Goal: Find specific page/section: Locate a particular part of the current website

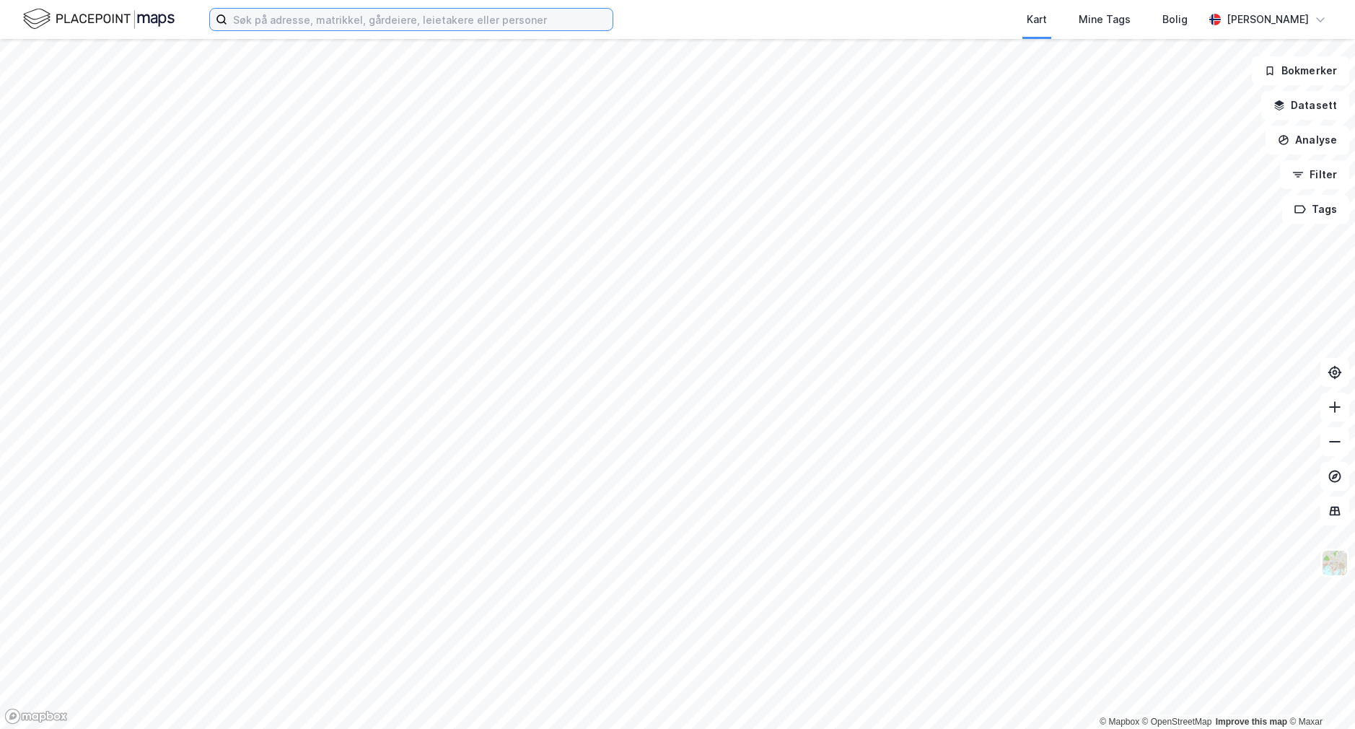
click at [313, 24] on input at bounding box center [419, 20] width 385 height 22
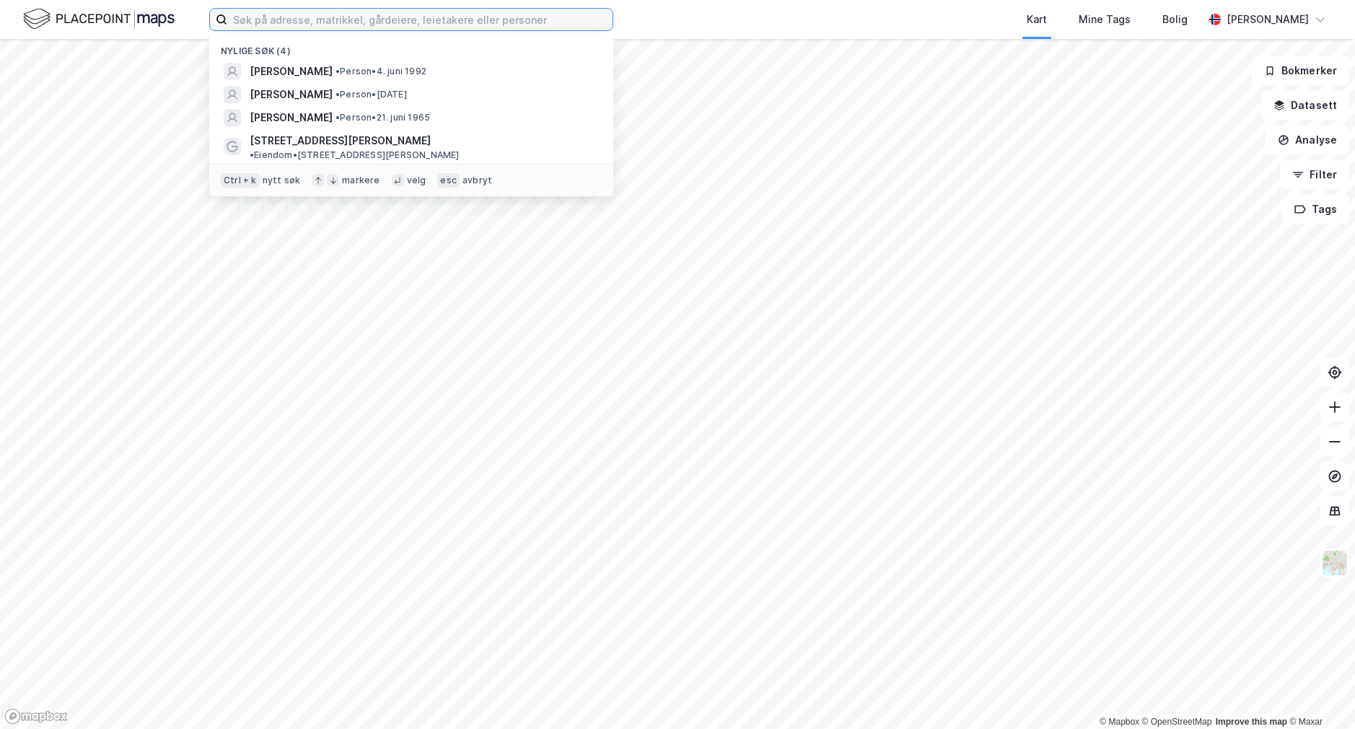
paste input "[PERSON_NAME]"
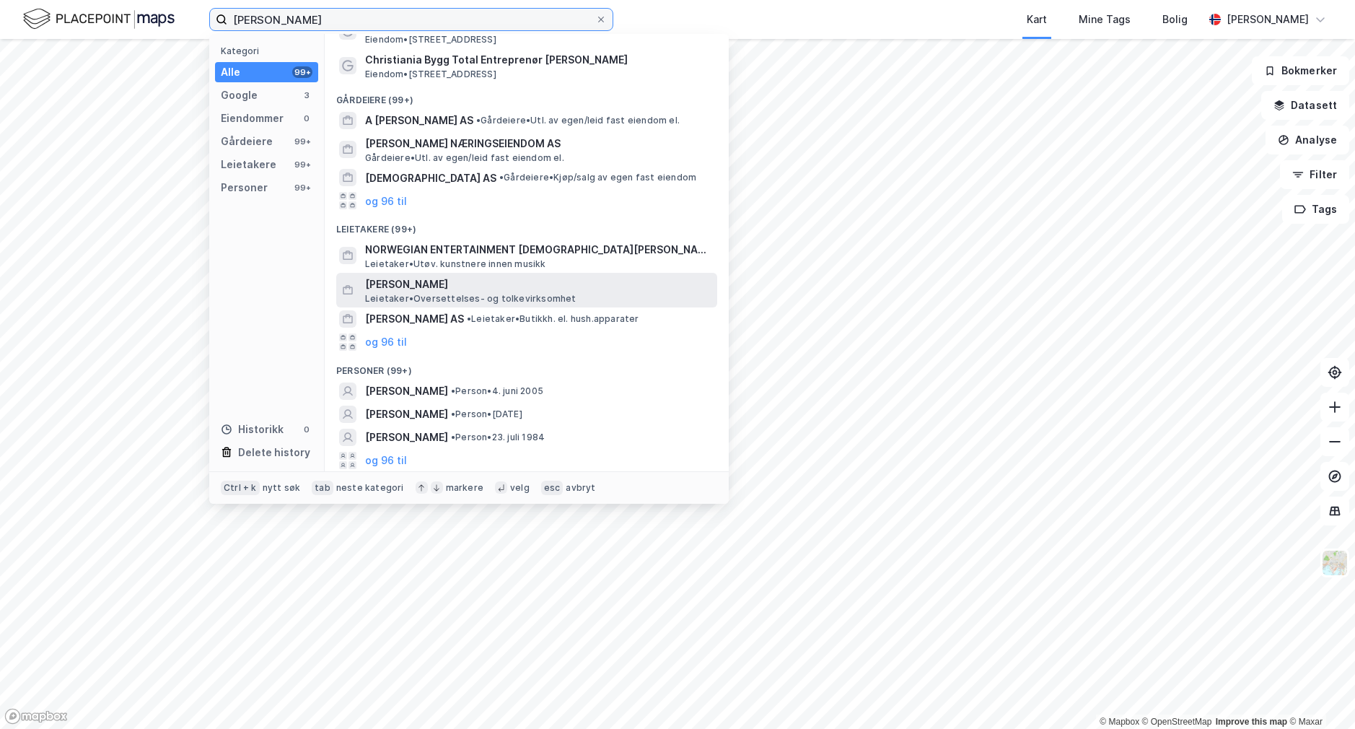
scroll to position [81, 0]
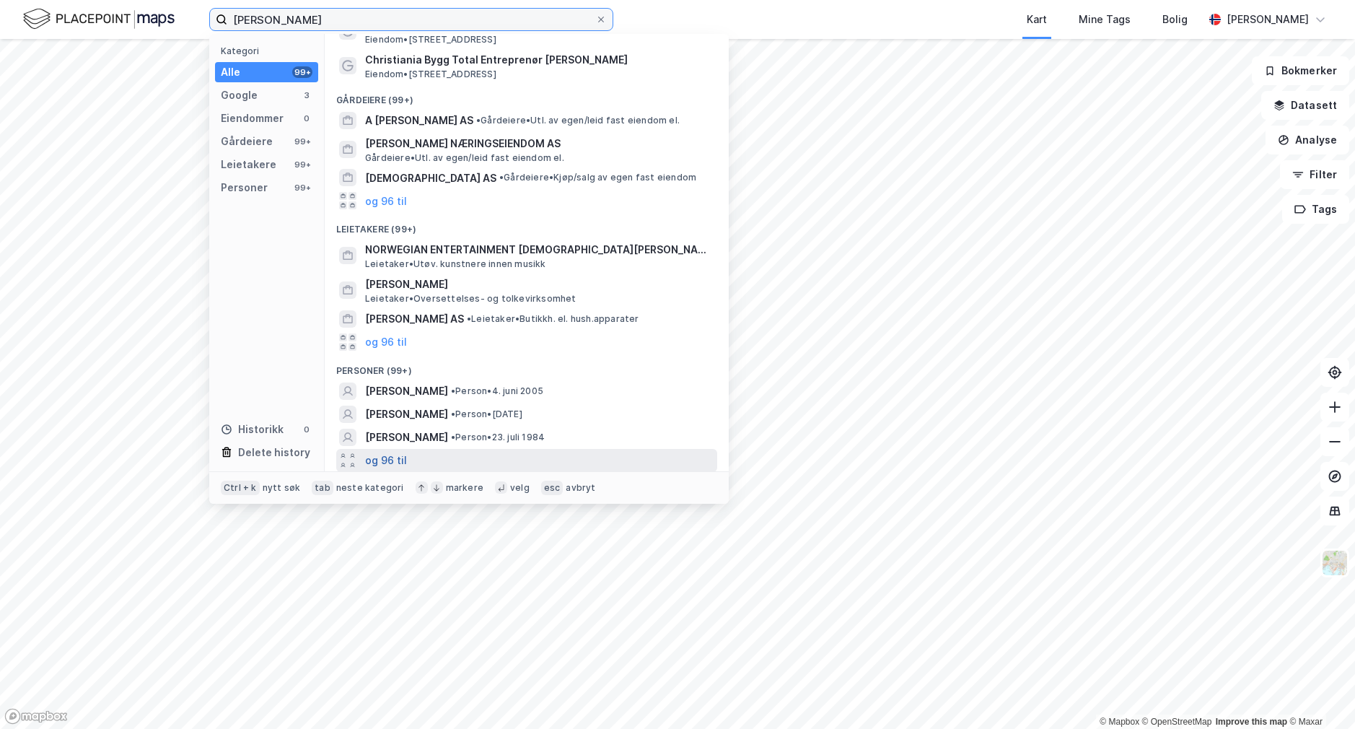
type input "[PERSON_NAME]"
click at [388, 457] on button "og 96 til" at bounding box center [386, 460] width 42 height 17
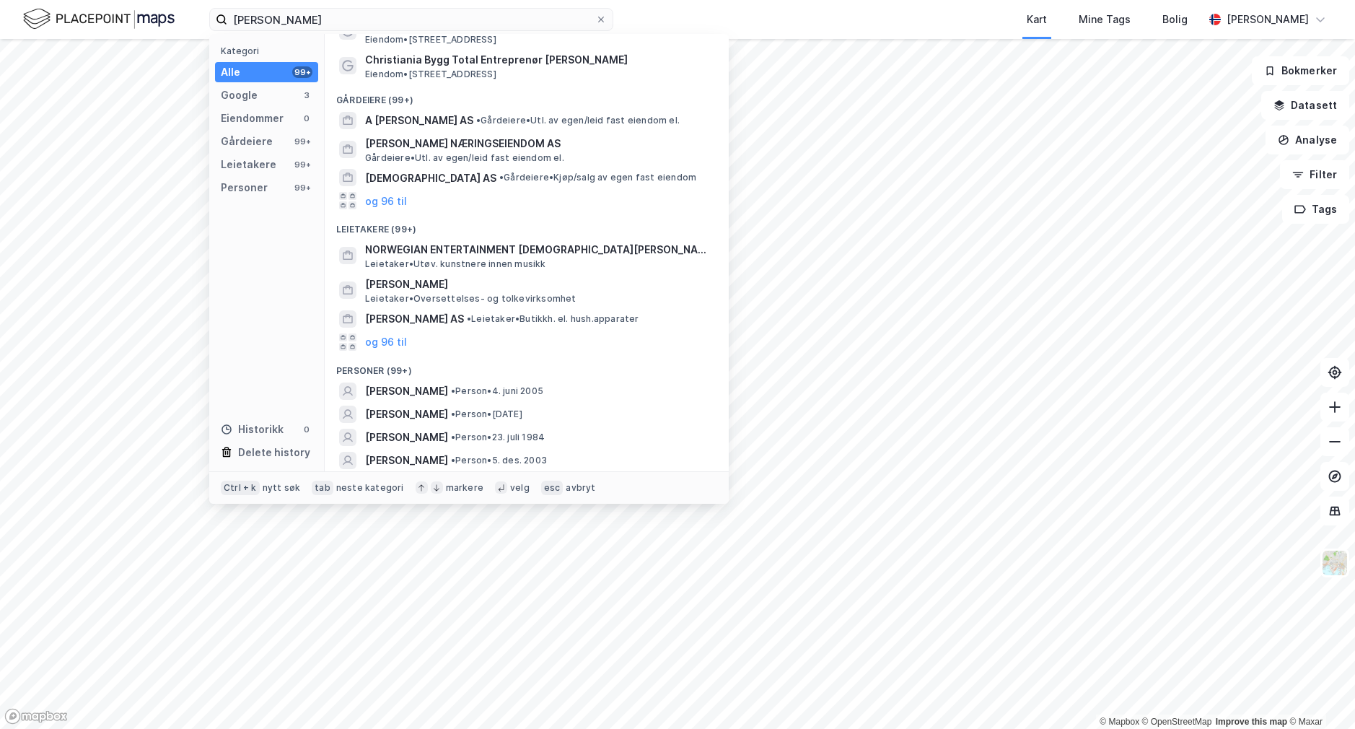
scroll to position [153, 0]
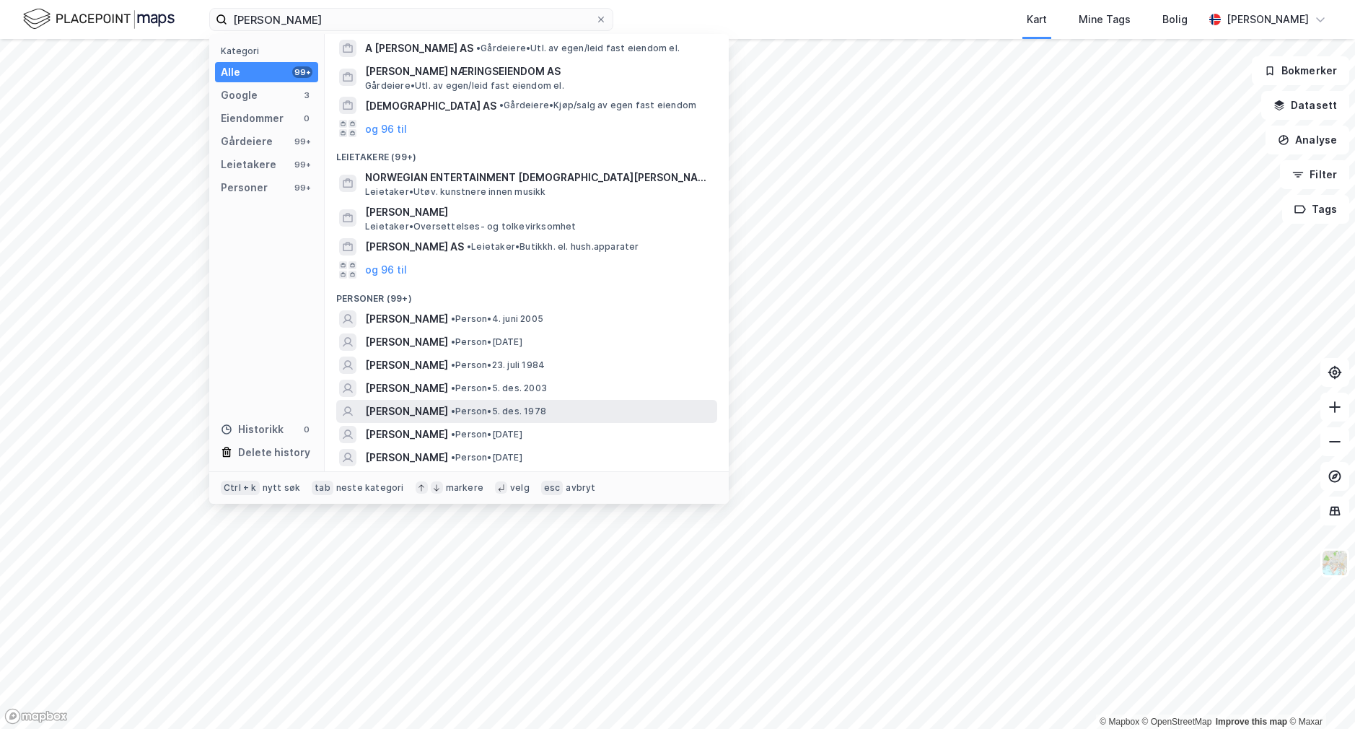
click at [437, 407] on span "[PERSON_NAME]" at bounding box center [406, 411] width 83 height 17
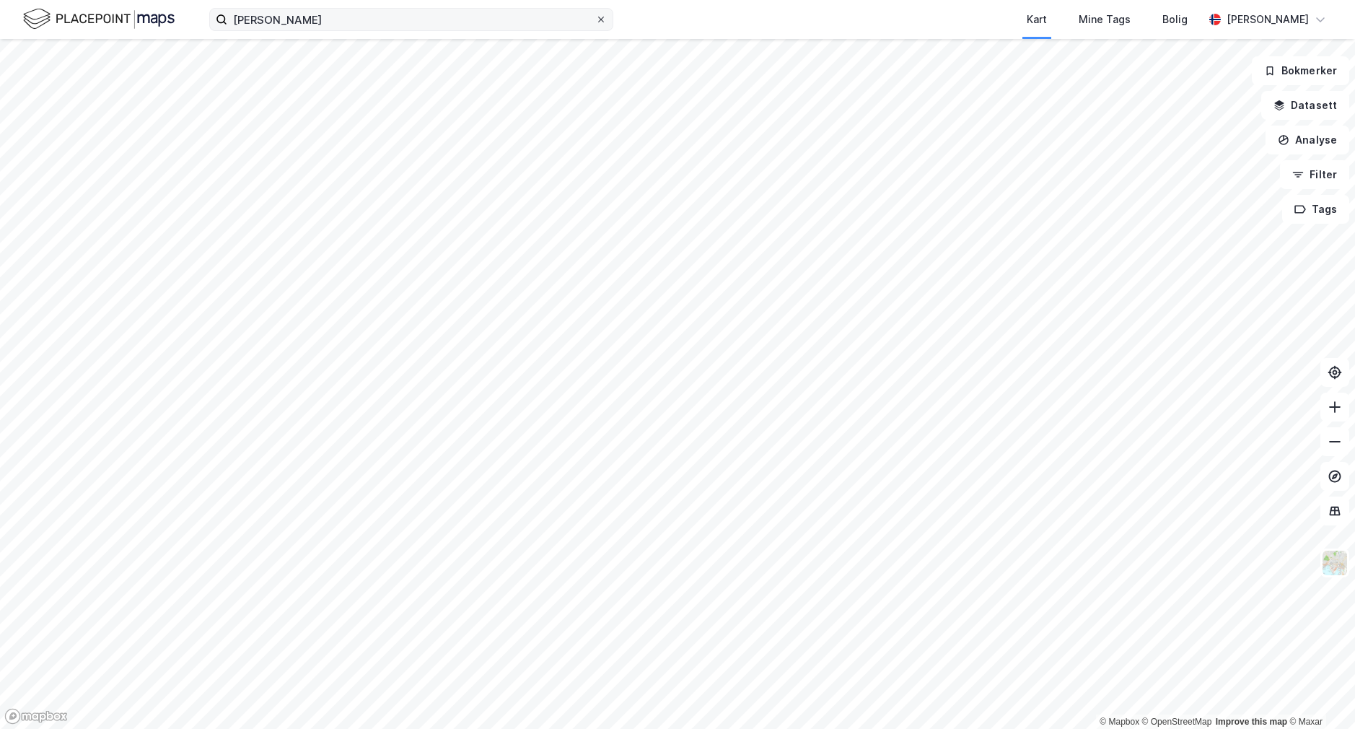
click at [600, 17] on icon at bounding box center [601, 19] width 9 height 9
click at [595, 17] on input "[PERSON_NAME]" at bounding box center [411, 20] width 368 height 22
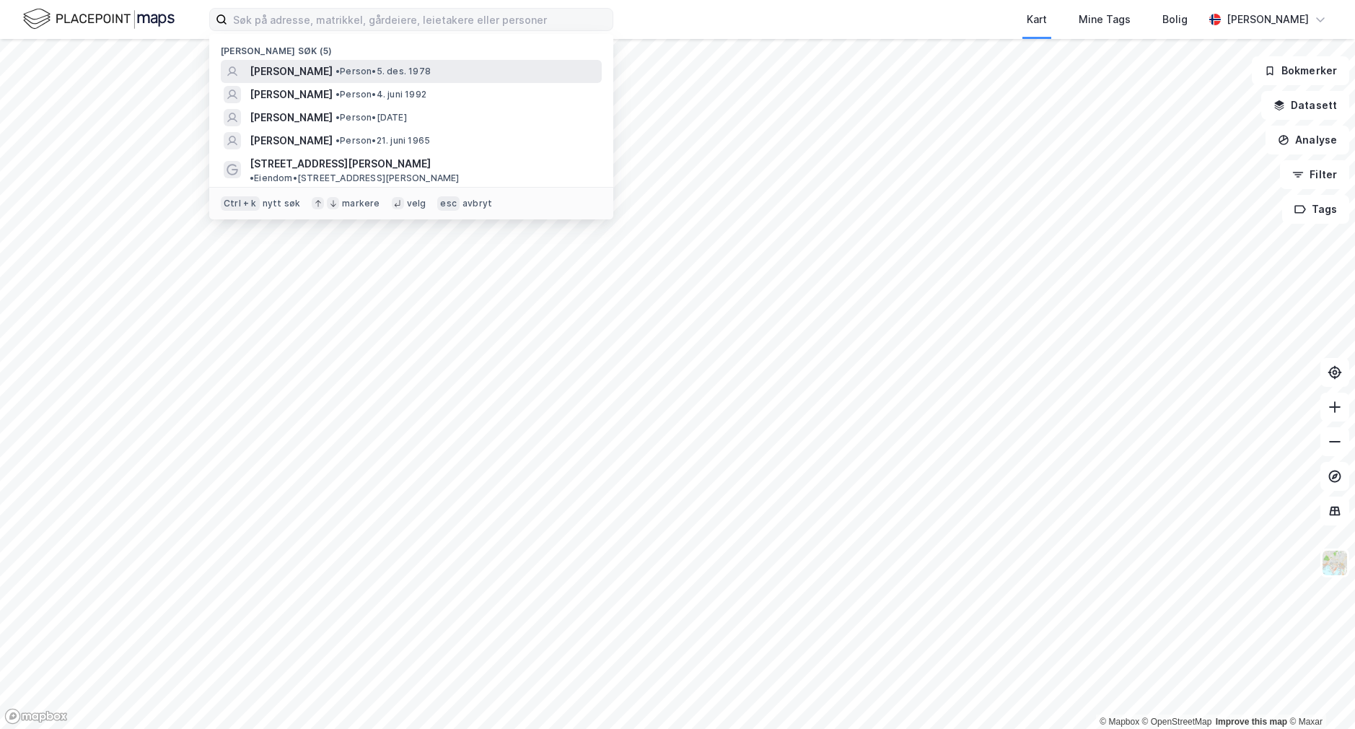
click at [311, 70] on span "[PERSON_NAME]" at bounding box center [291, 71] width 83 height 17
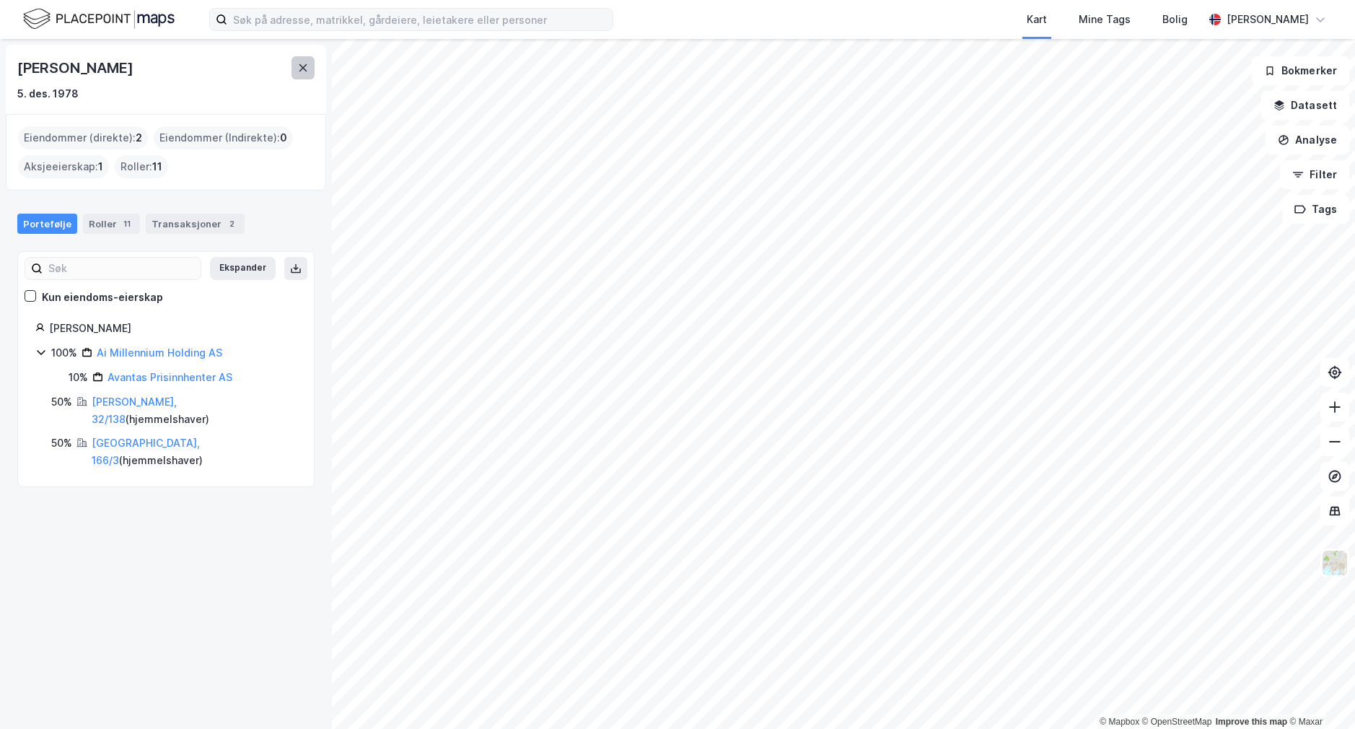
click at [302, 66] on icon at bounding box center [303, 67] width 8 height 7
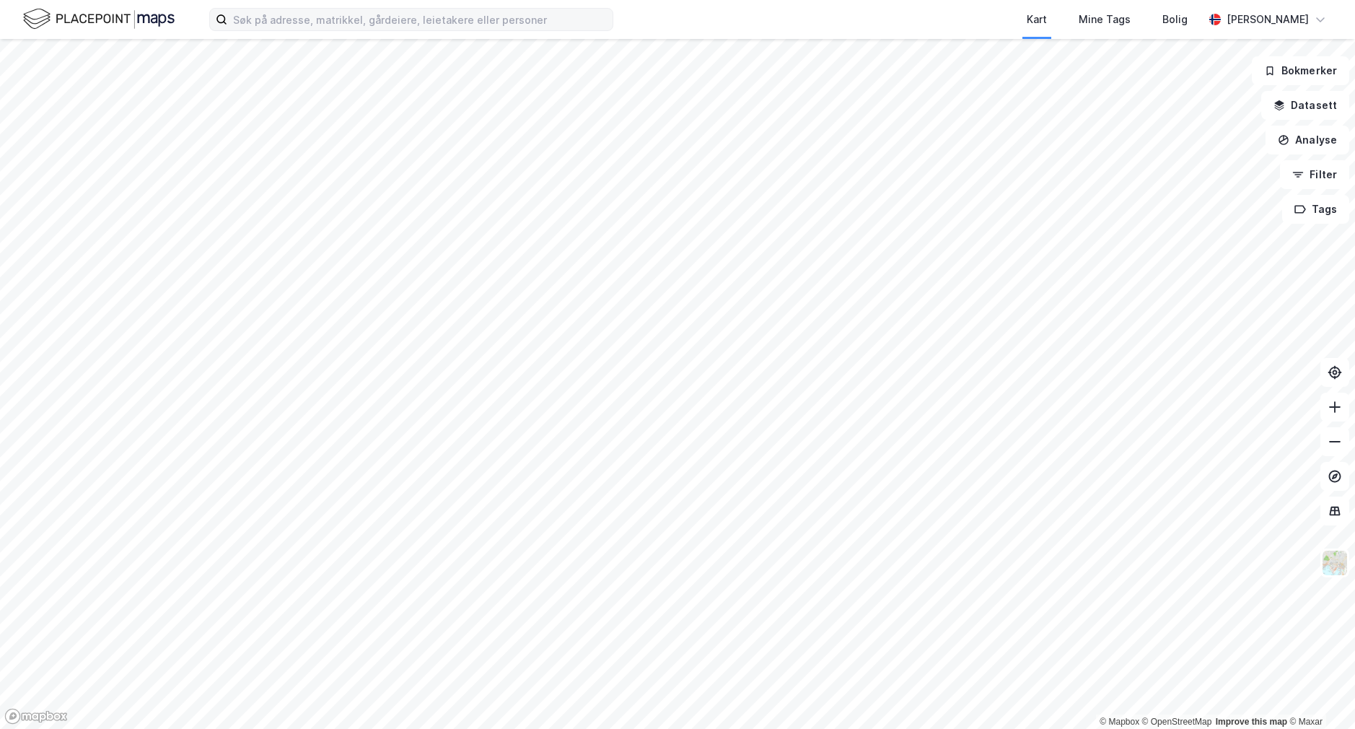
click at [97, 16] on img at bounding box center [99, 18] width 152 height 25
click at [453, 22] on input at bounding box center [419, 20] width 385 height 22
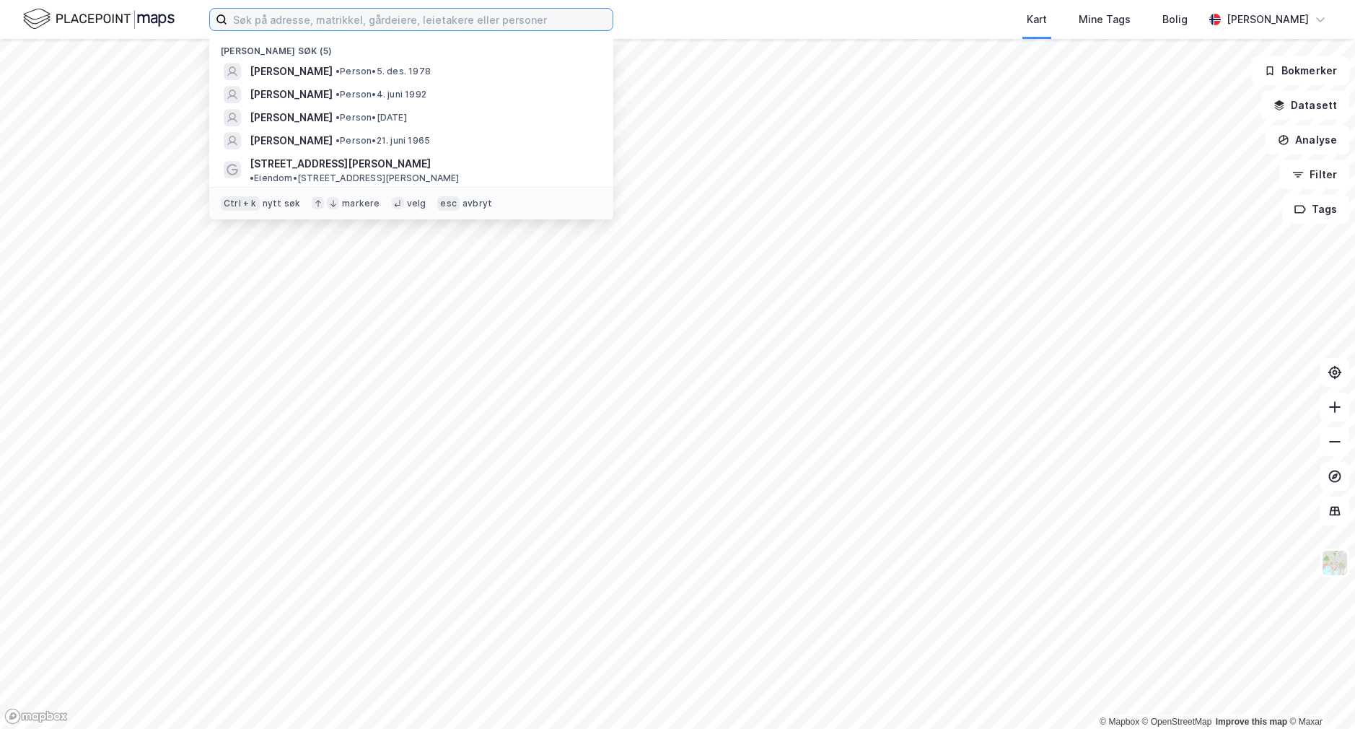
paste input "[PERSON_NAME]"
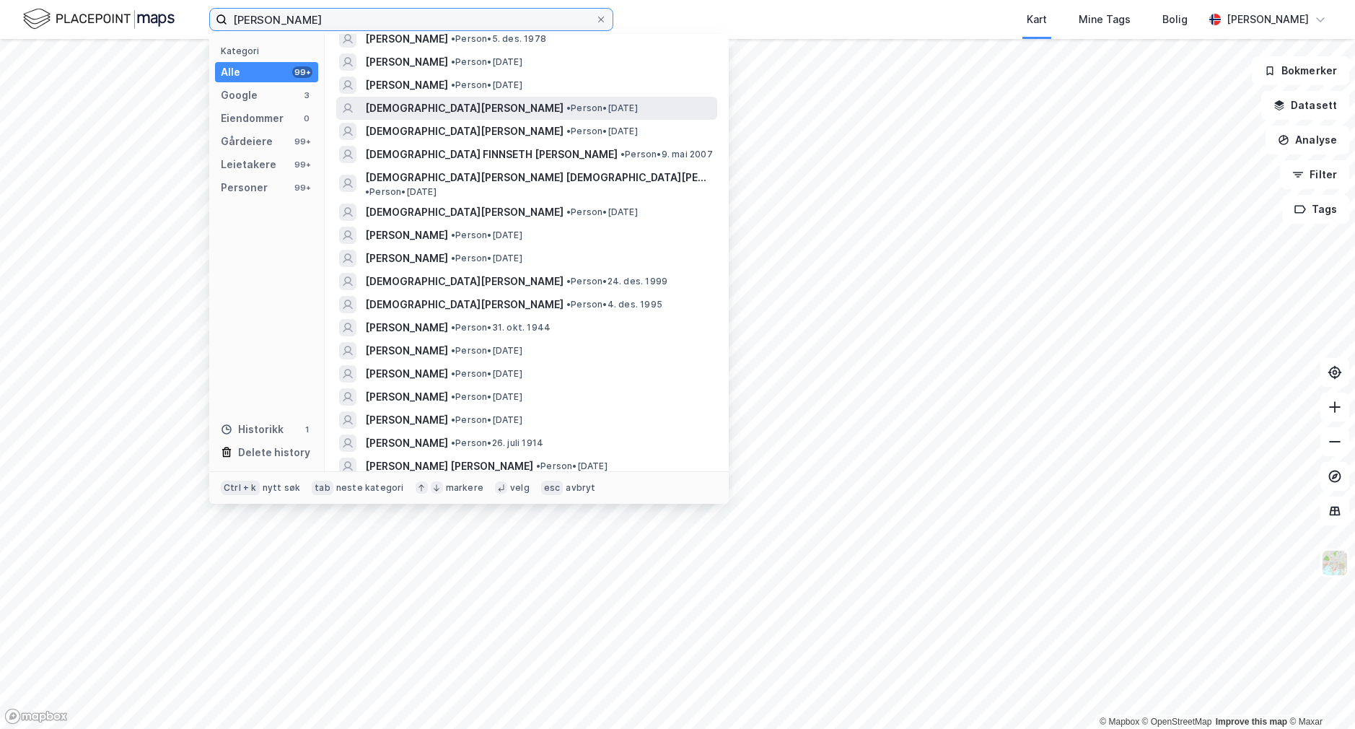
scroll to position [505, 0]
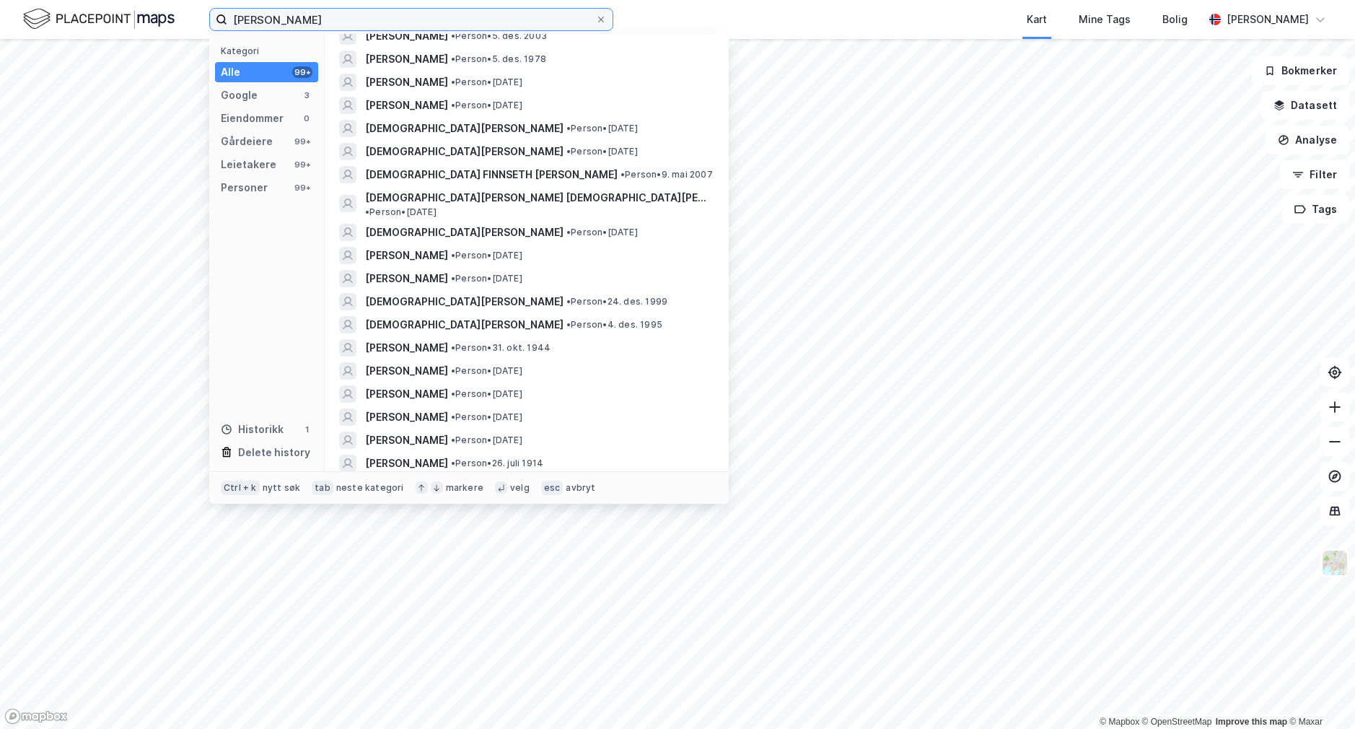
type input "[PERSON_NAME]"
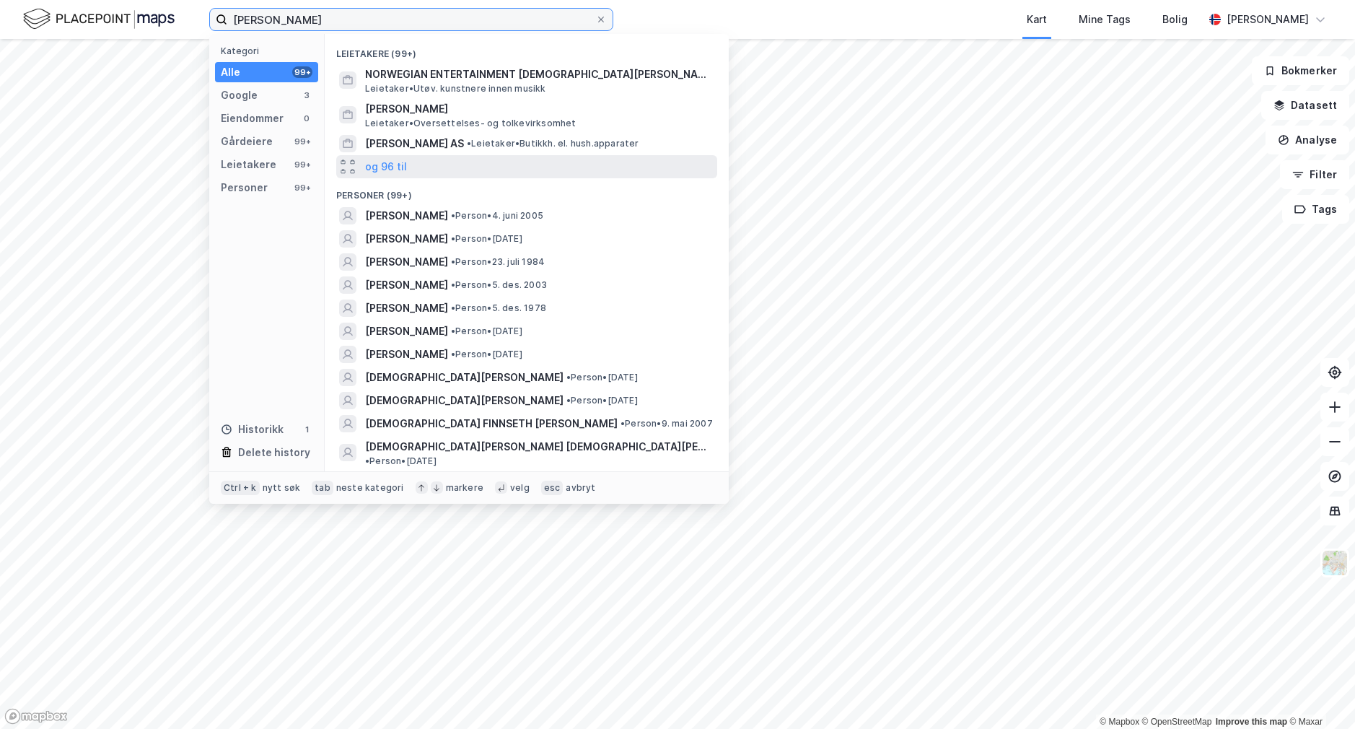
scroll to position [289, 0]
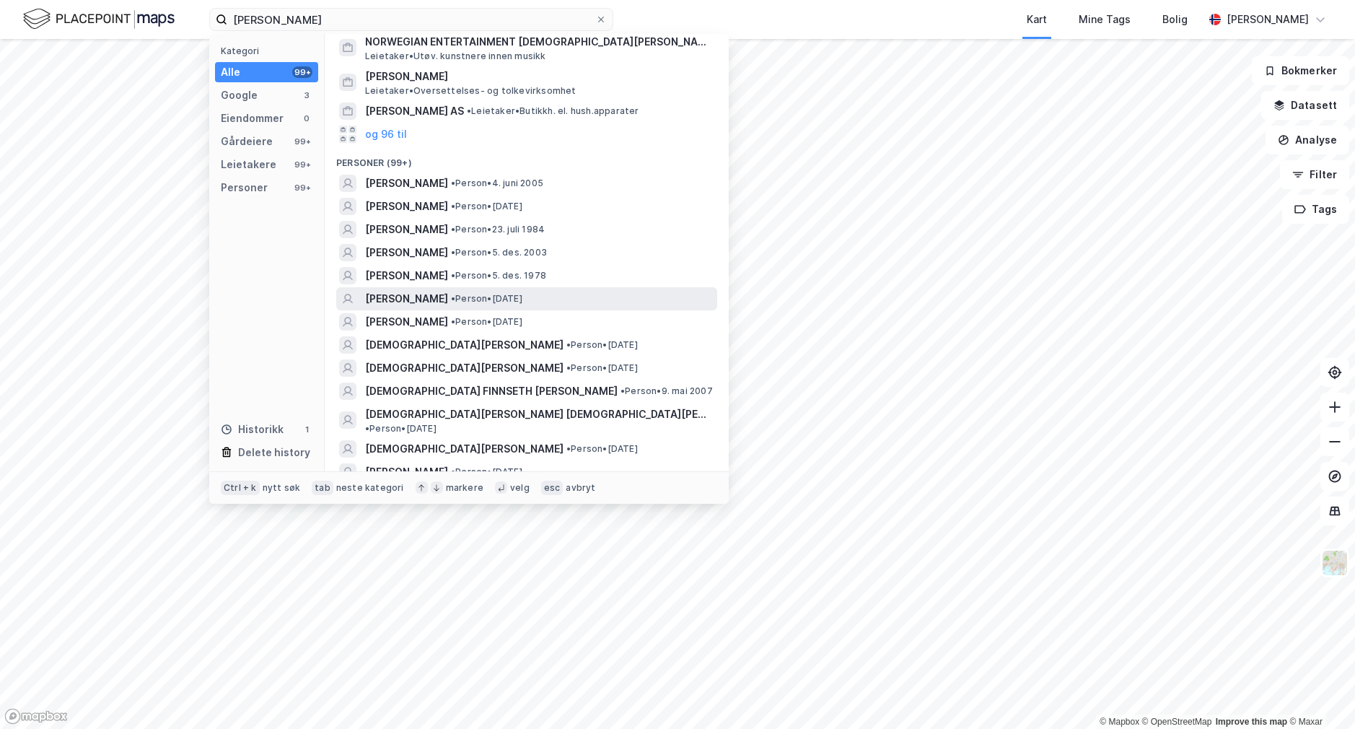
click at [522, 297] on span "• Person • [DATE]" at bounding box center [486, 299] width 71 height 12
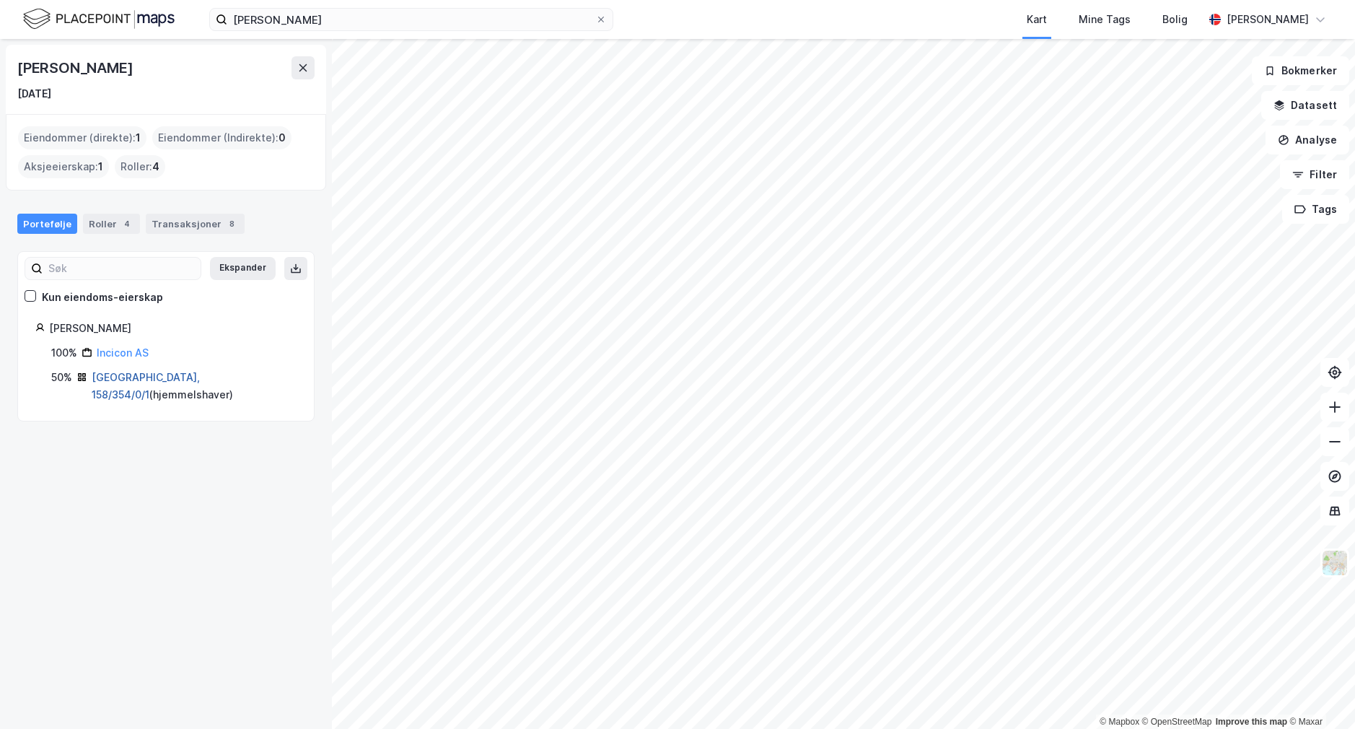
click at [120, 371] on link "[GEOGRAPHIC_DATA], 158/354/0/1" at bounding box center [146, 386] width 108 height 30
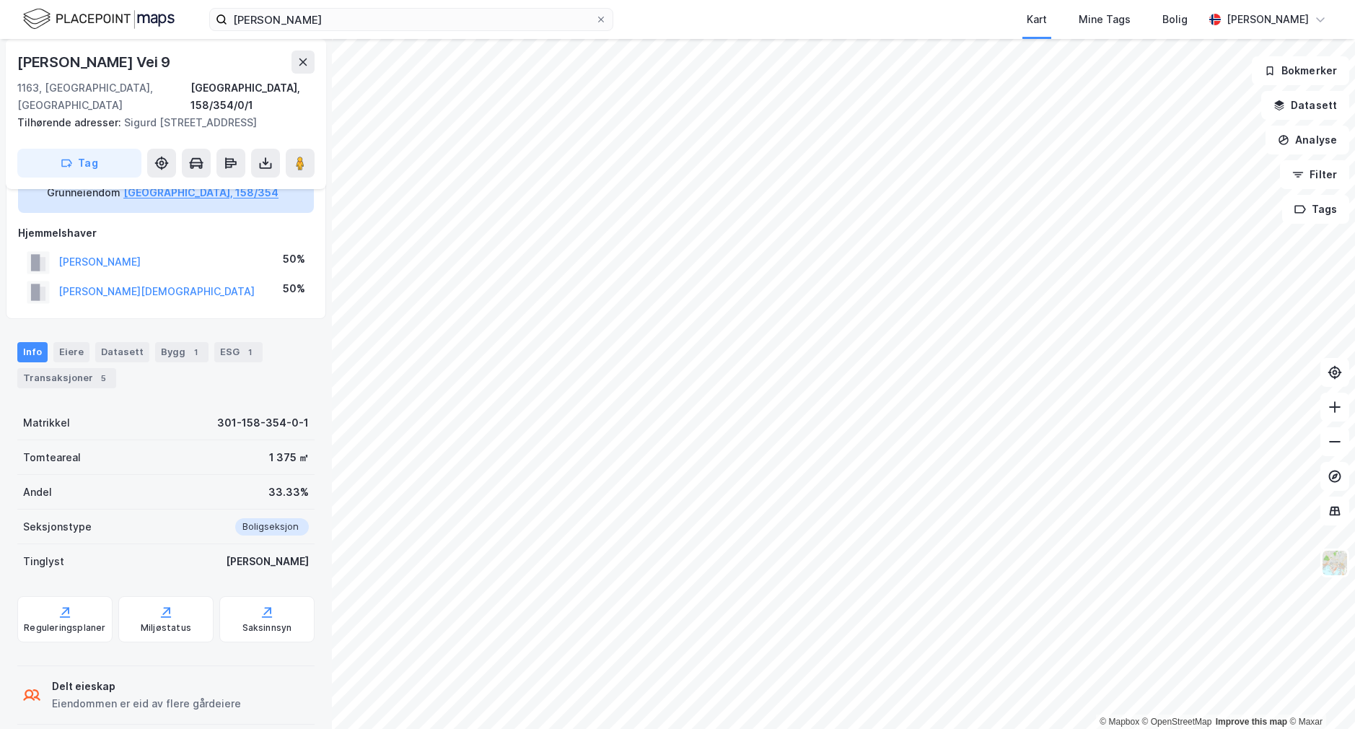
scroll to position [27, 0]
